Goal: Navigation & Orientation: Find specific page/section

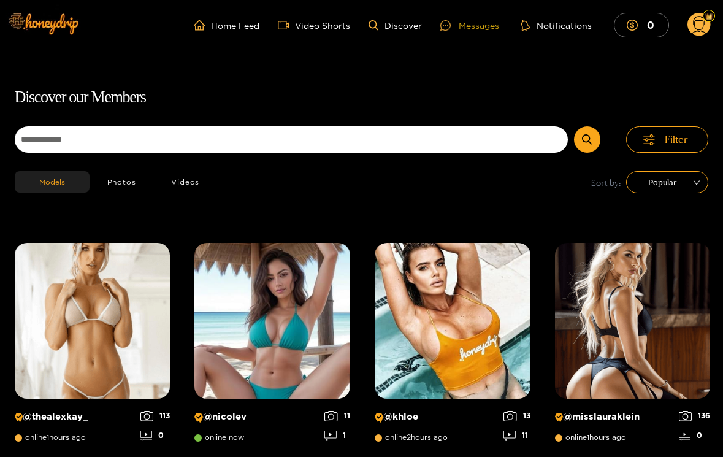
click at [470, 26] on div "Messages" at bounding box center [469, 25] width 59 height 14
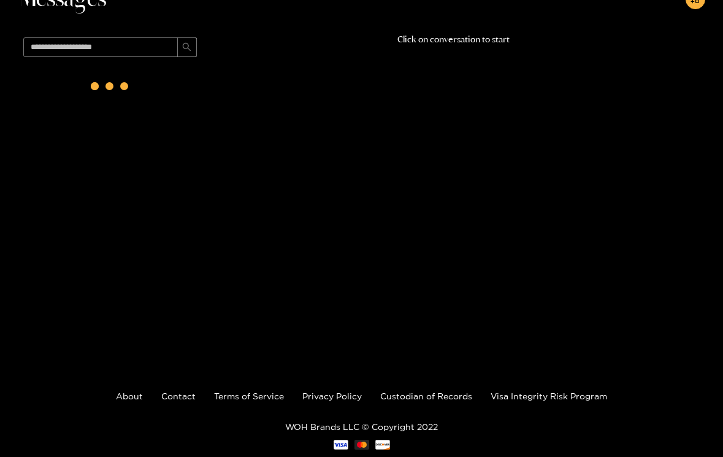
scroll to position [78, 0]
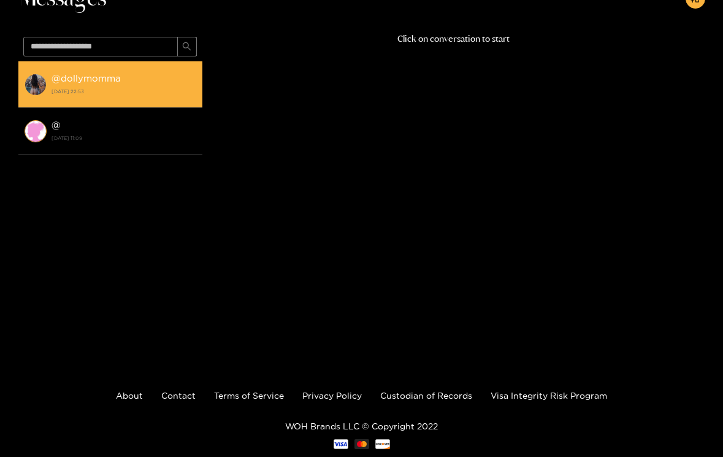
click at [84, 76] on strong "@ dollymomma" at bounding box center [86, 78] width 69 height 10
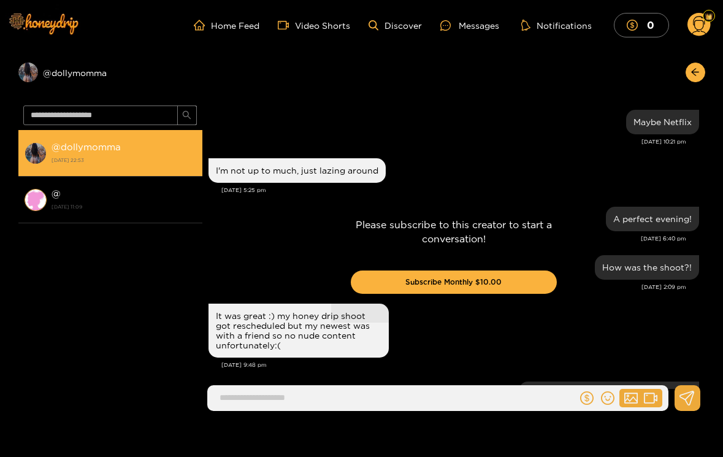
click at [84, 76] on div "Preview @ dollymomma" at bounding box center [110, 73] width 184 height 20
